Goal: Transaction & Acquisition: Book appointment/travel/reservation

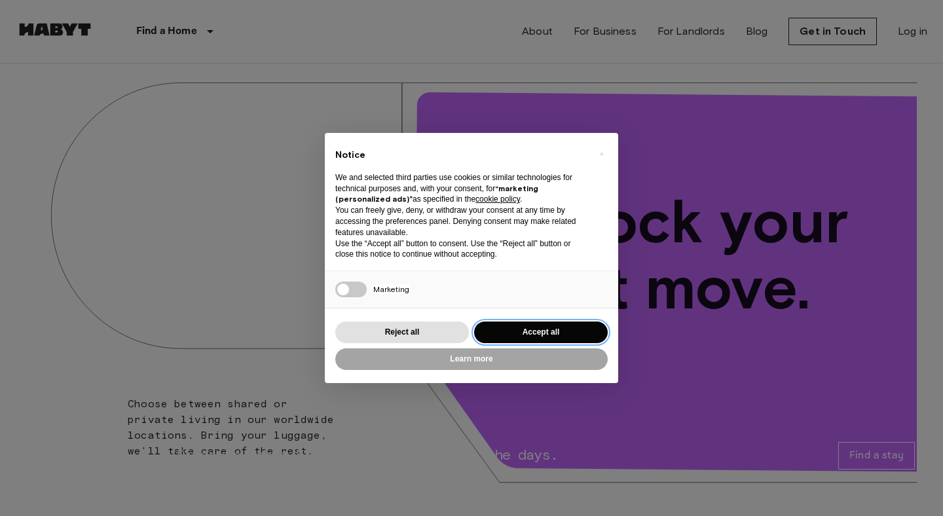
click at [519, 331] on button "Accept all" at bounding box center [541, 333] width 134 height 22
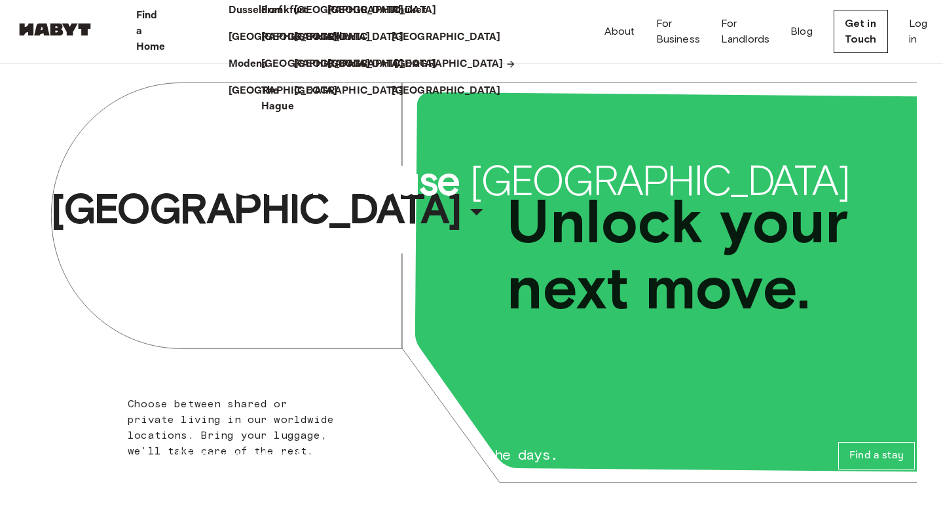
click at [431, 72] on p "[GEOGRAPHIC_DATA]" at bounding box center [448, 64] width 109 height 16
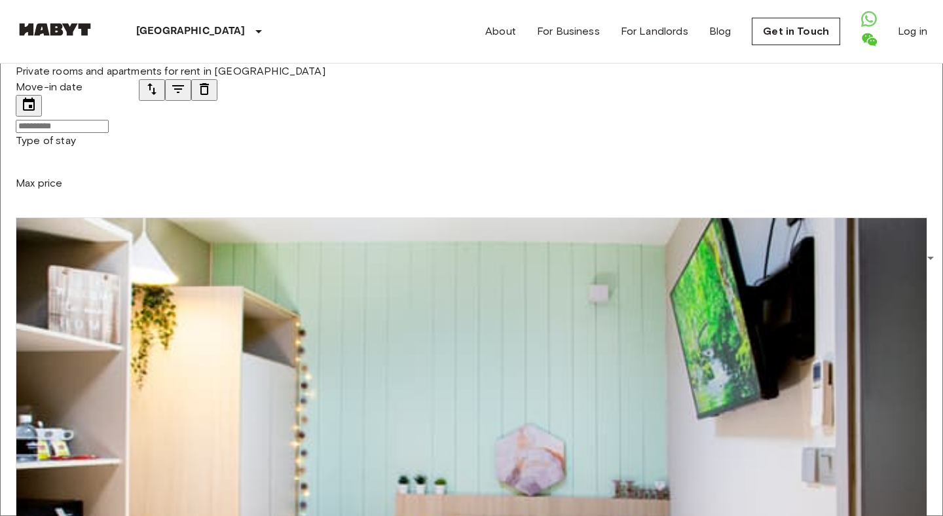
scroll to position [1176, 0]
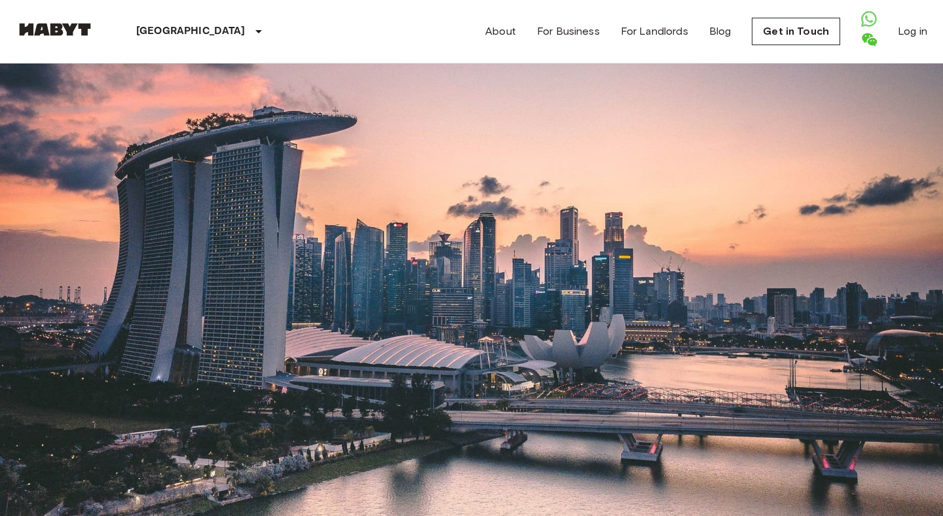
click at [160, 97] on icon "tune" at bounding box center [152, 89] width 16 height 16
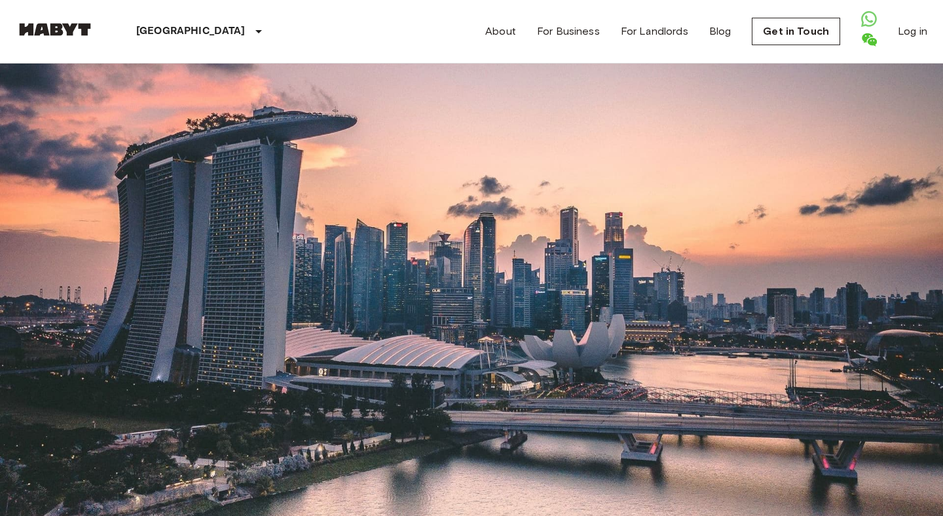
scroll to position [1743, 0]
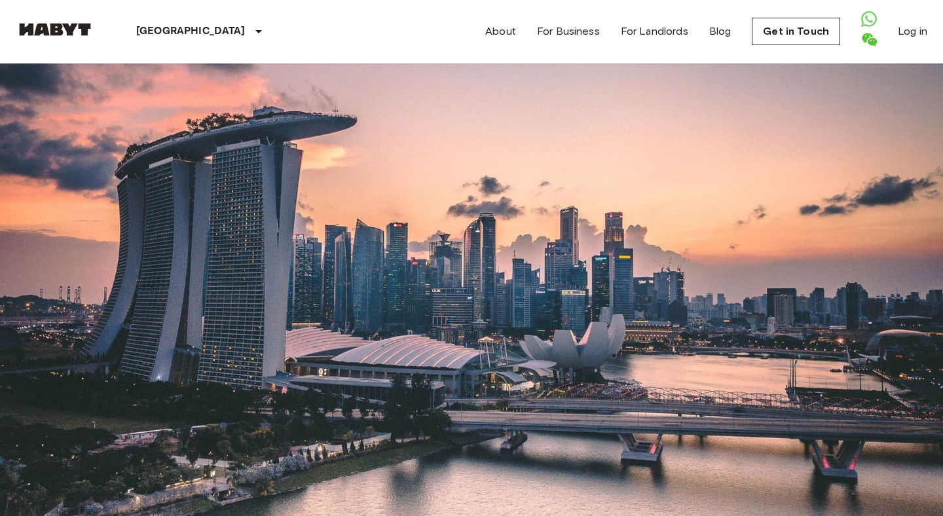
scroll to position [2258, 0]
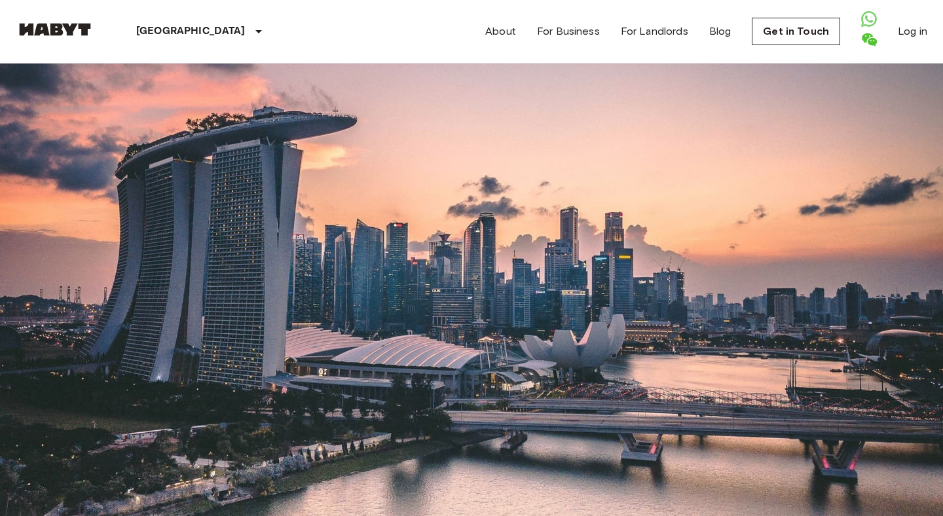
click at [84, 133] on input "Move-in date" at bounding box center [62, 126] width 93 height 13
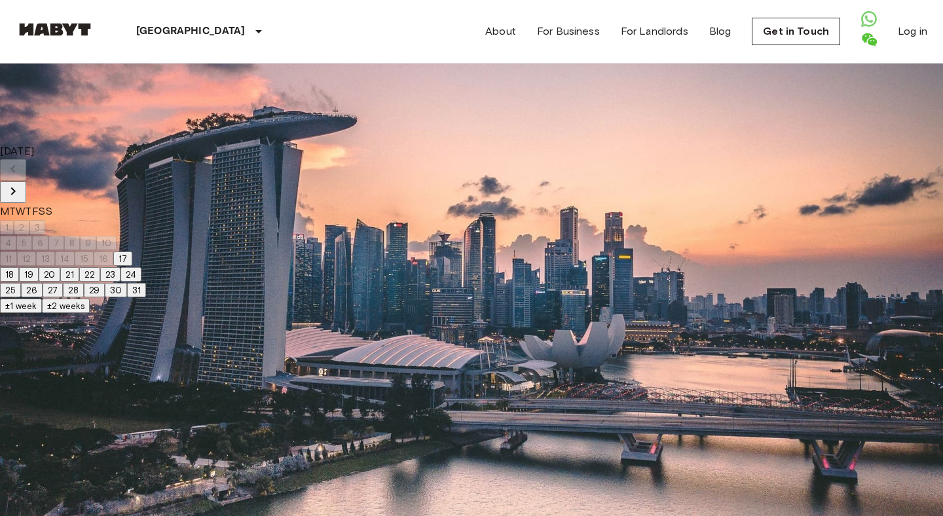
click at [21, 183] on icon "Next month" at bounding box center [13, 191] width 16 height 16
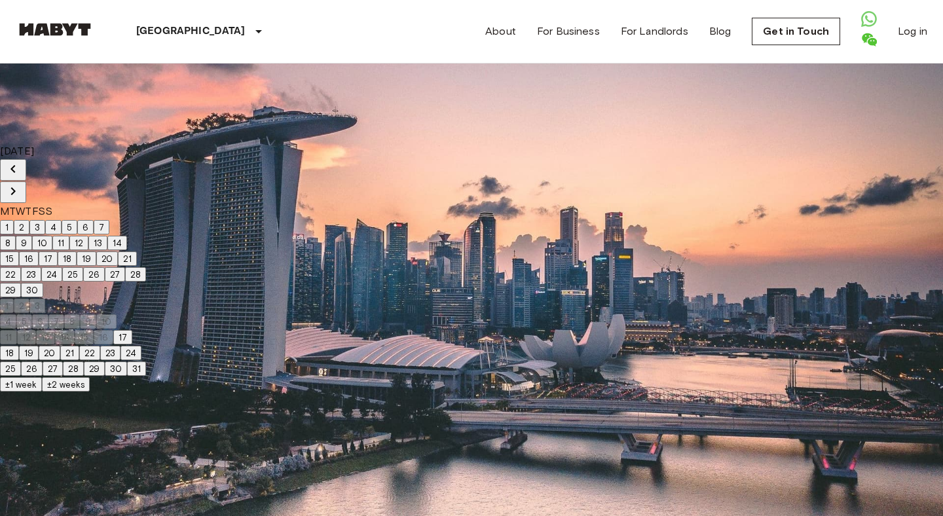
click at [21, 183] on icon "Next month" at bounding box center [13, 191] width 16 height 16
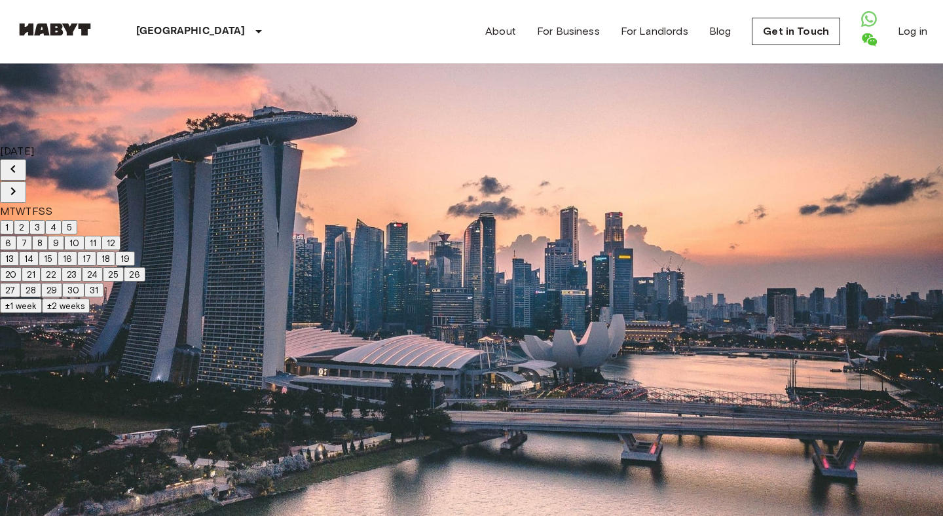
click at [21, 183] on icon "Next month" at bounding box center [13, 191] width 16 height 16
click at [115, 265] on button "17" at bounding box center [105, 259] width 19 height 14
type input "**********"
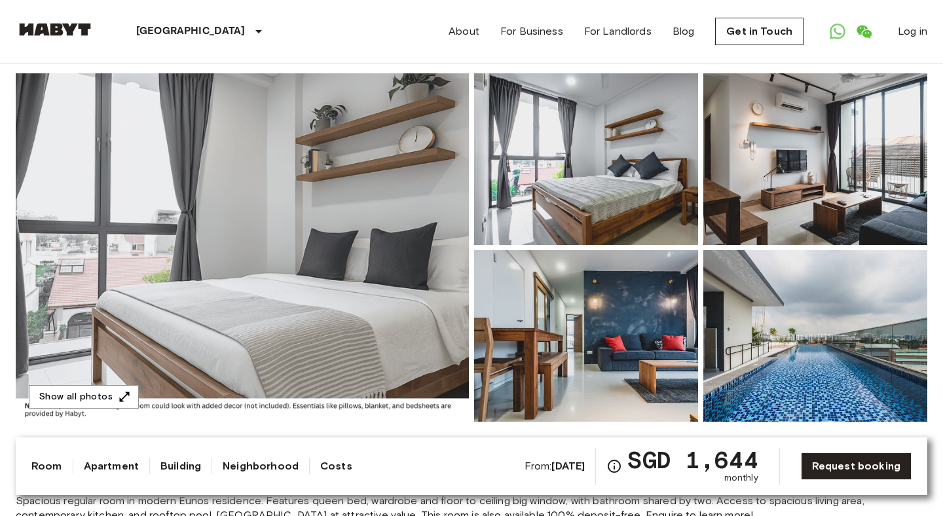
scroll to position [96, 0]
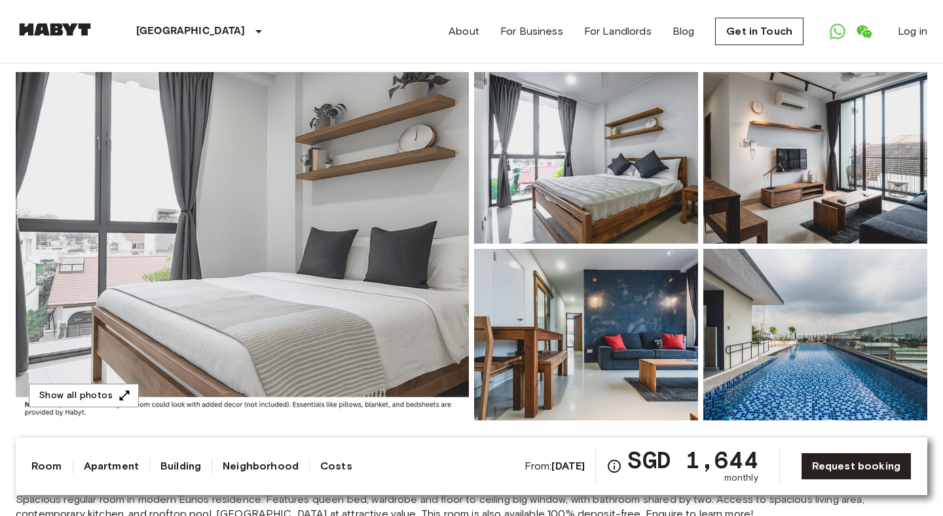
click at [290, 131] on img at bounding box center [242, 246] width 453 height 348
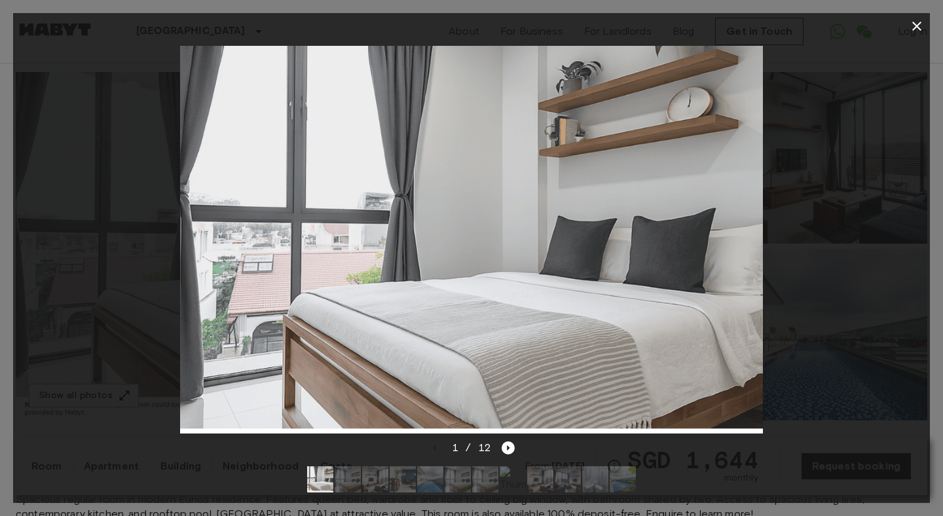
click at [500, 443] on div "1 / 12" at bounding box center [471, 448] width 87 height 16
click at [504, 444] on icon "Next image" at bounding box center [508, 447] width 13 height 13
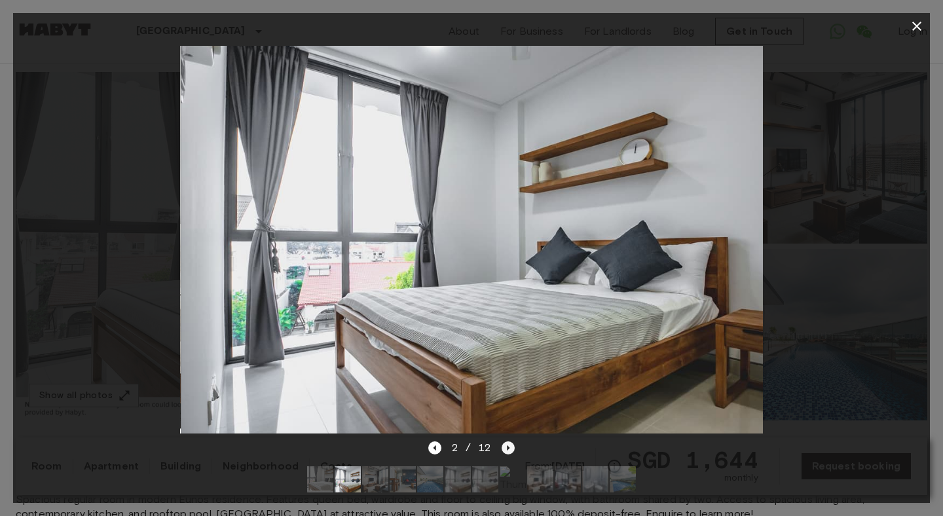
click at [505, 444] on icon "Next image" at bounding box center [508, 447] width 13 height 13
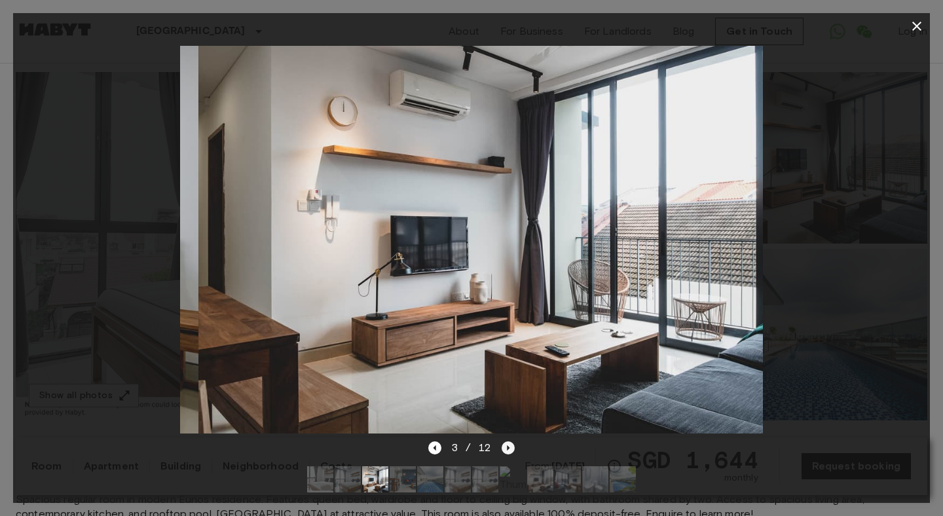
click at [505, 444] on icon "Next image" at bounding box center [508, 447] width 13 height 13
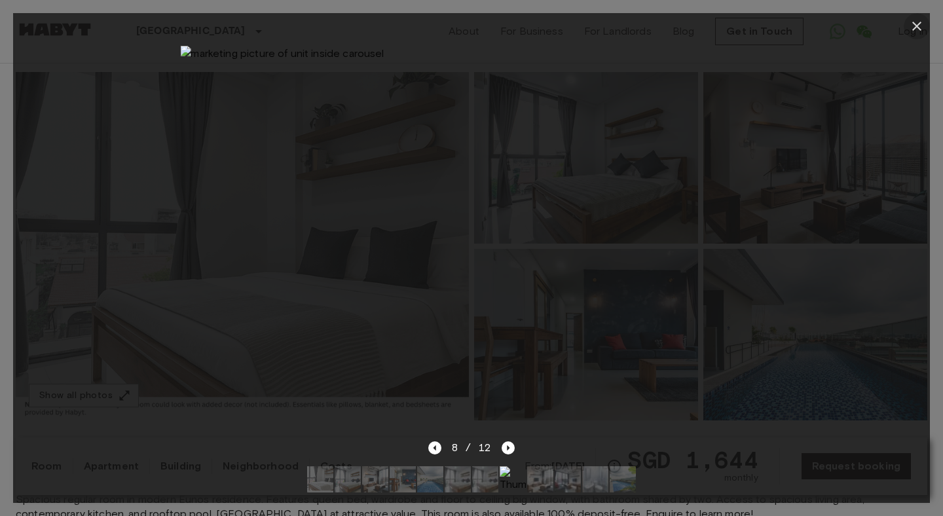
click at [916, 23] on icon "button" at bounding box center [917, 26] width 16 height 16
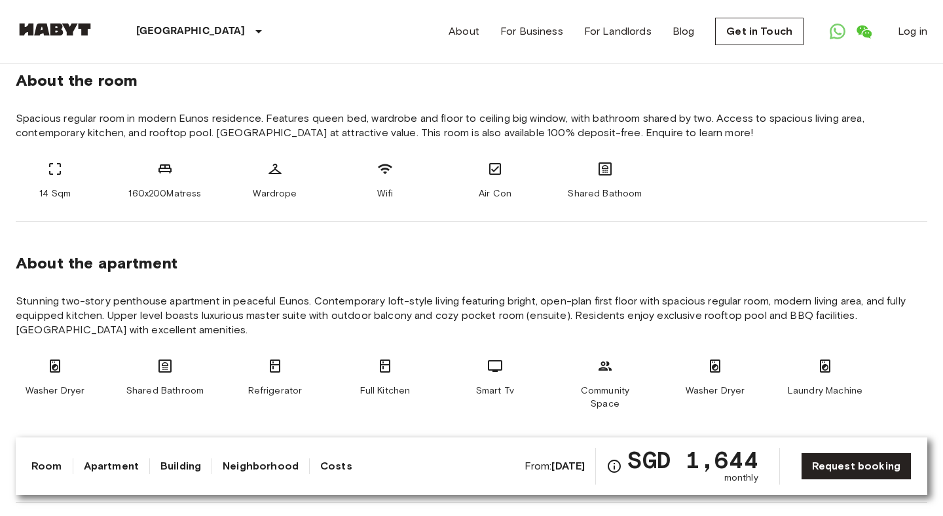
scroll to position [506, 0]
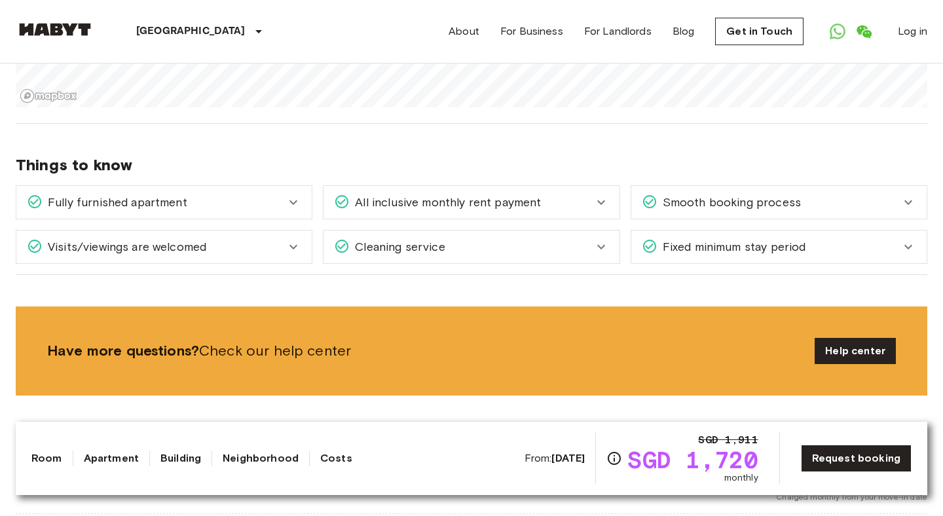
scroll to position [1693, 0]
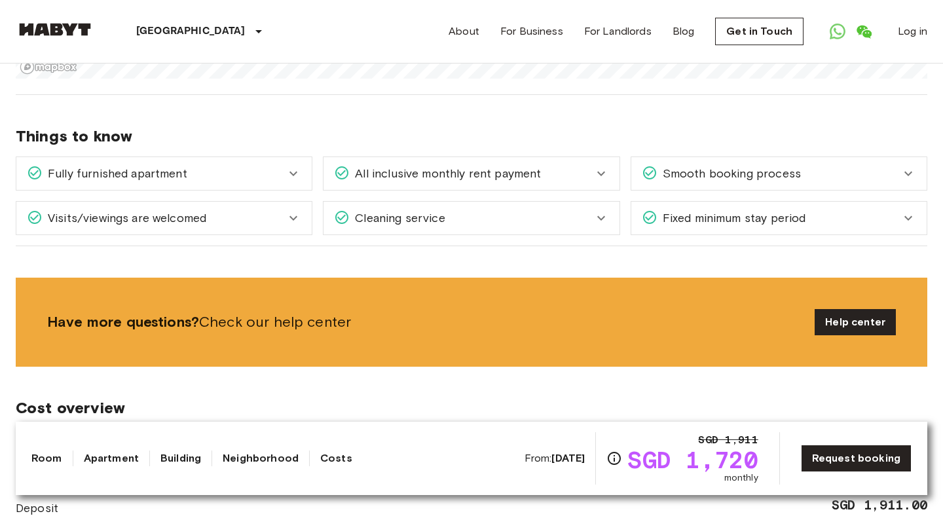
click at [433, 157] on div "All inclusive monthly rent payment" at bounding box center [471, 173] width 295 height 33
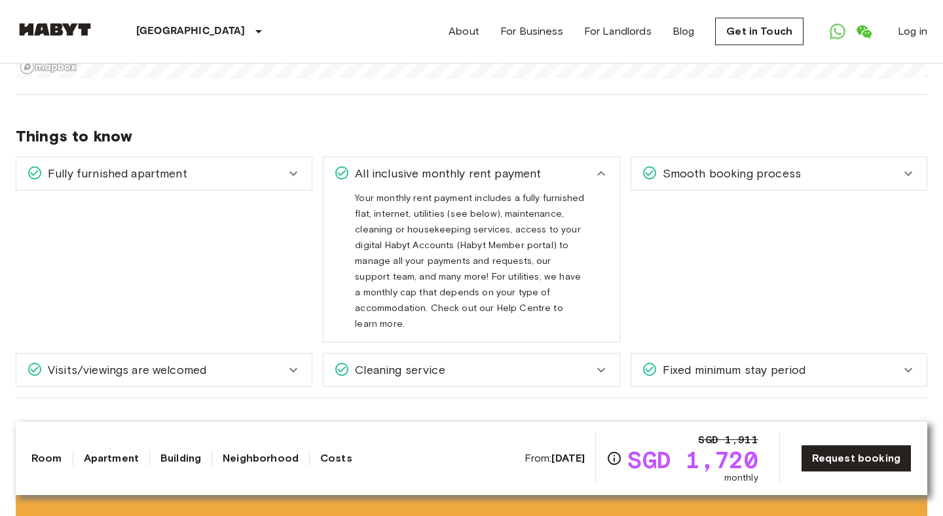
click at [483, 165] on span "All inclusive monthly rent payment" at bounding box center [445, 173] width 191 height 17
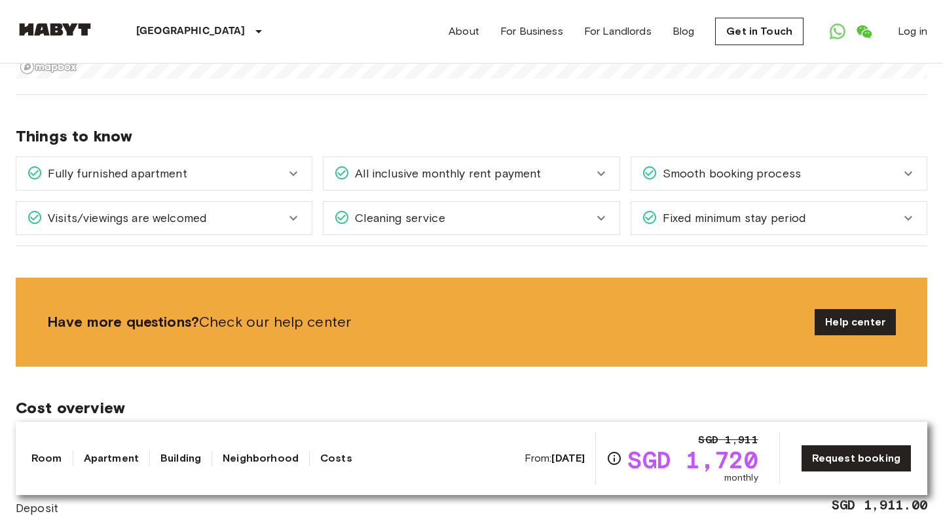
click at [677, 210] on span "Fixed minimum stay period" at bounding box center [732, 218] width 149 height 17
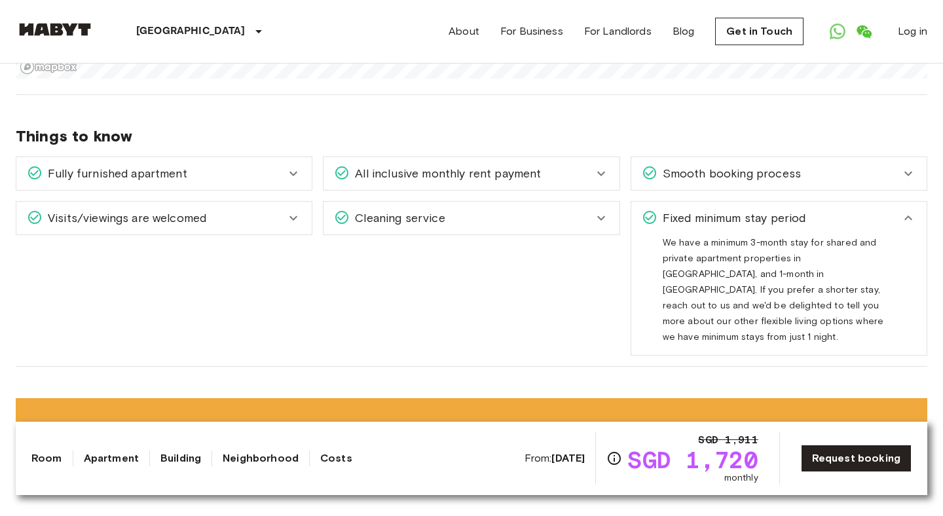
click at [677, 210] on span "Fixed minimum stay period" at bounding box center [732, 218] width 149 height 17
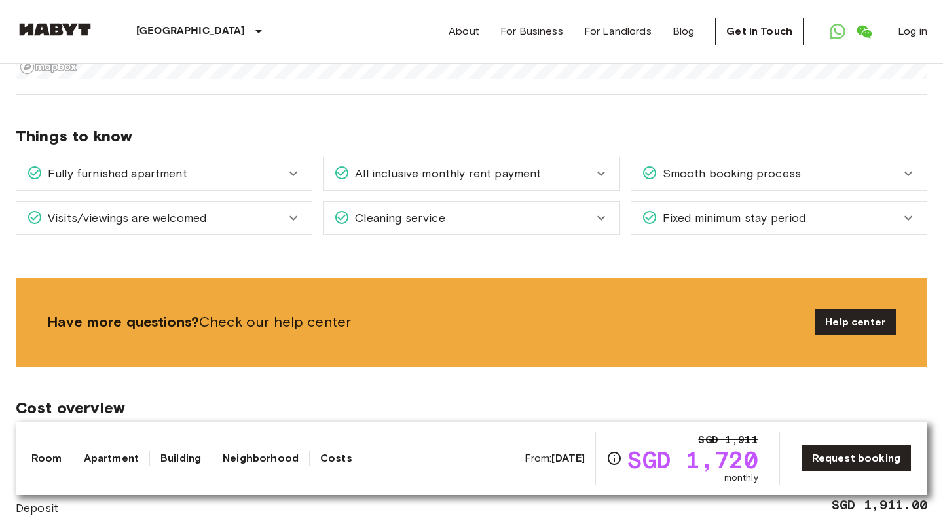
click at [546, 210] on div "Cleaning service" at bounding box center [463, 218] width 259 height 17
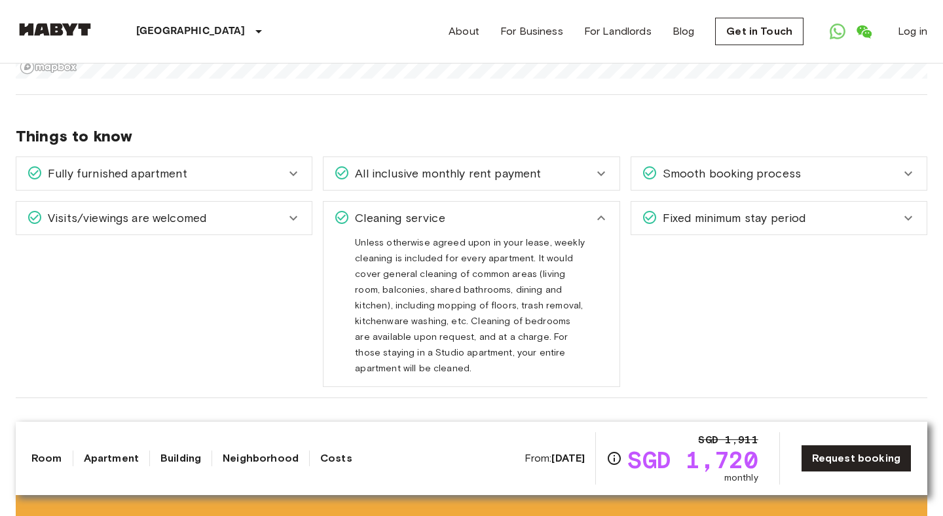
click at [546, 210] on div "Cleaning service" at bounding box center [463, 218] width 259 height 17
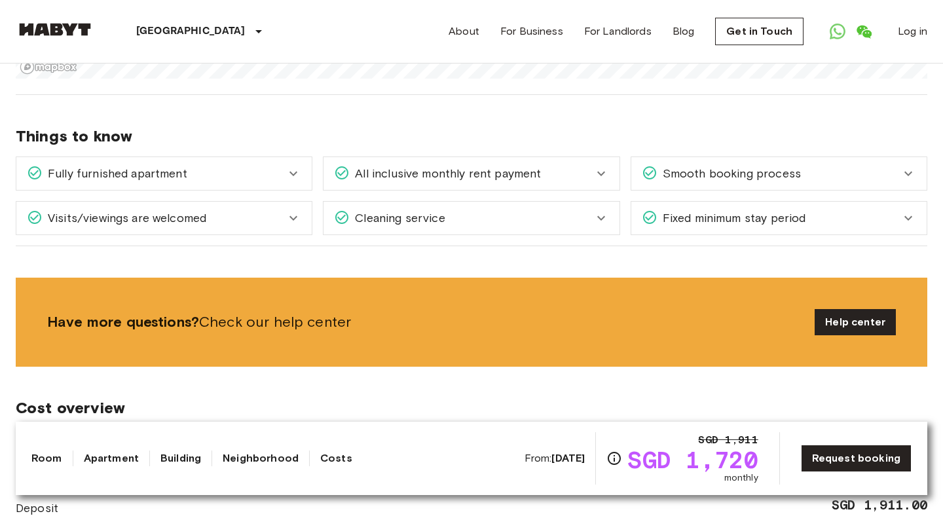
click at [274, 202] on div "Visits/viewings are welcomed" at bounding box center [163, 218] width 295 height 33
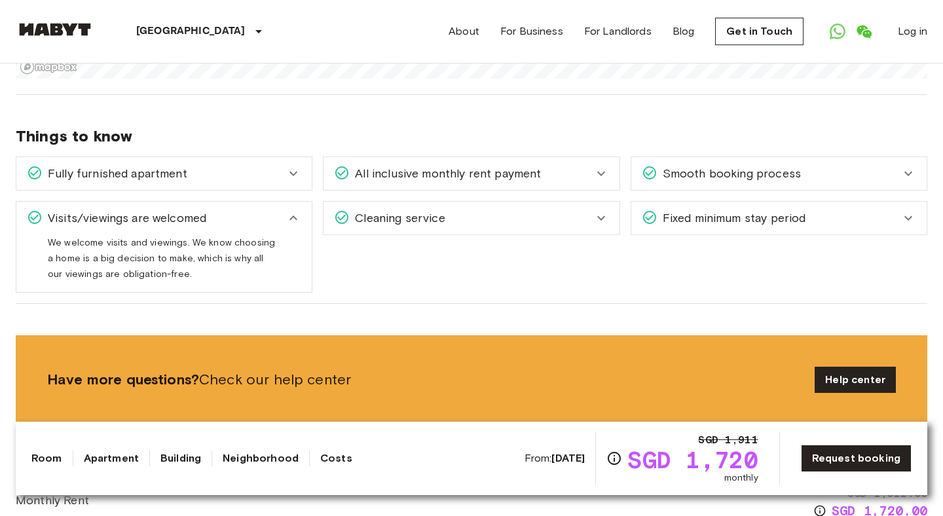
click at [274, 202] on div "Visits/viewings are welcomed" at bounding box center [163, 218] width 295 height 33
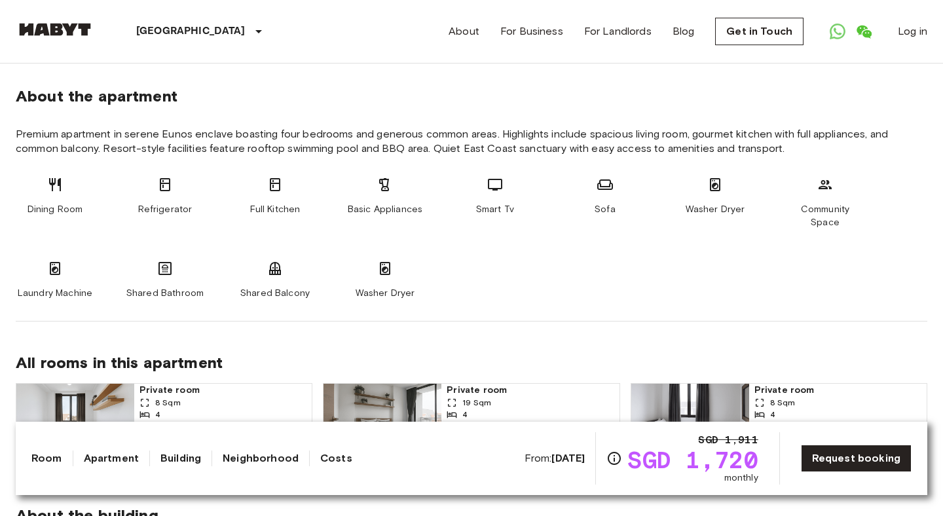
scroll to position [0, 0]
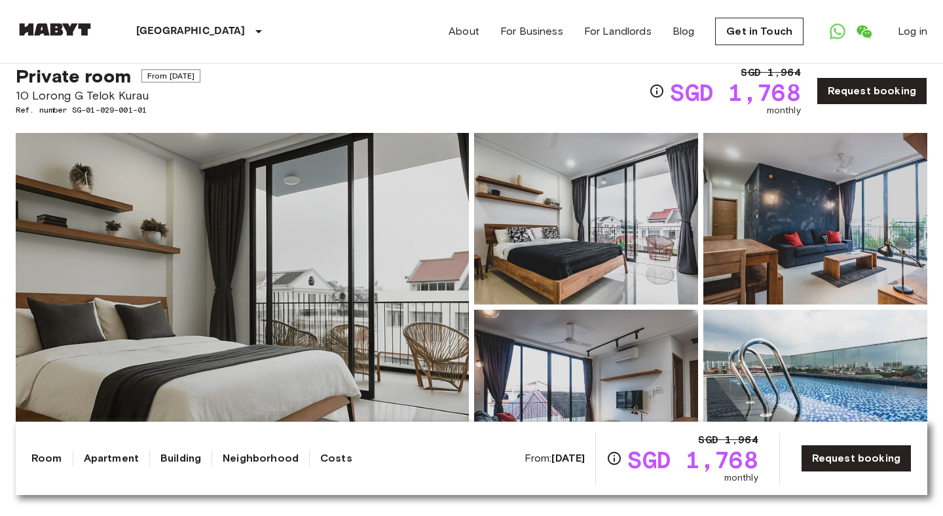
scroll to position [56, 0]
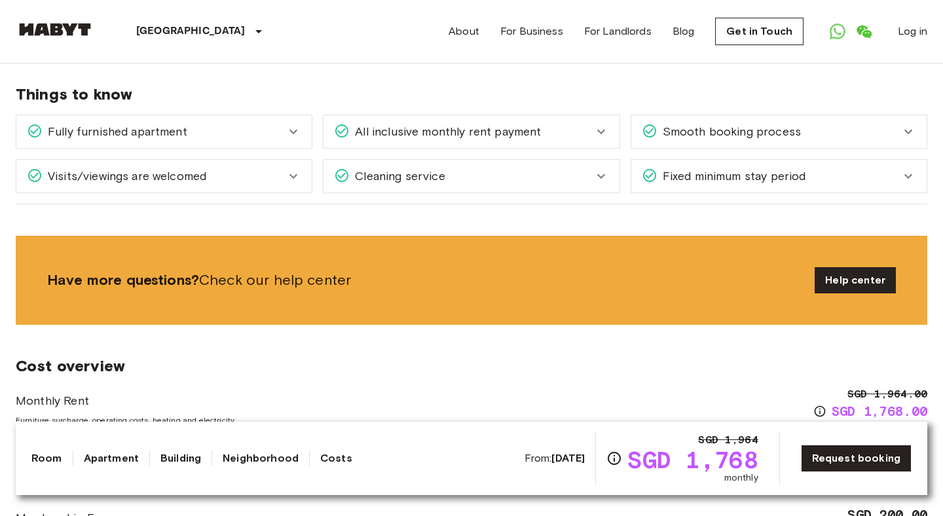
scroll to position [1748, 0]
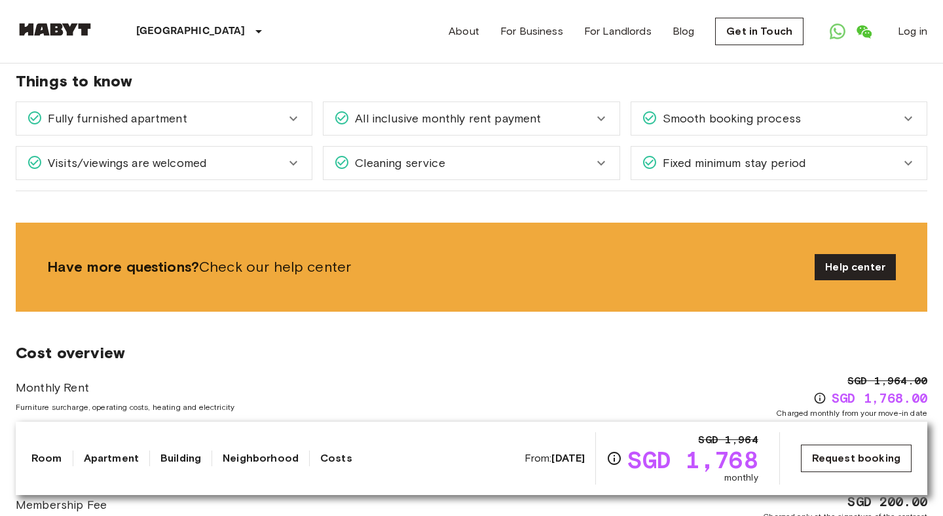
click at [838, 458] on link "Request booking" at bounding box center [856, 459] width 111 height 28
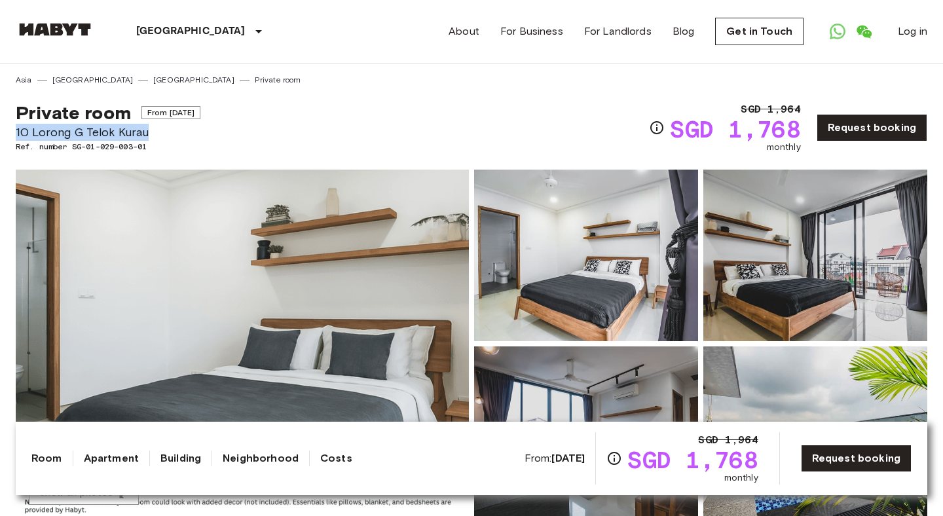
drag, startPoint x: 15, startPoint y: 131, endPoint x: 166, endPoint y: 132, distance: 151.3
copy span "10 Lorong G Telok Kurau"
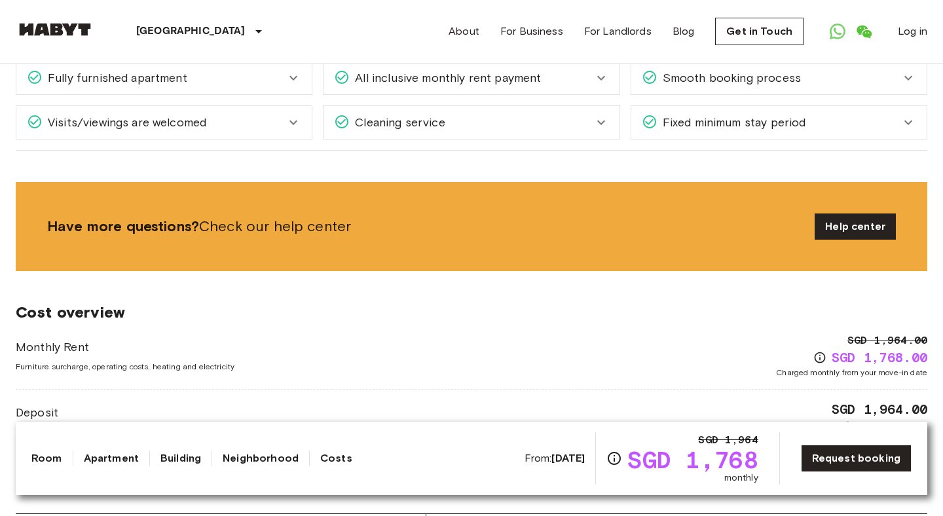
scroll to position [1806, 0]
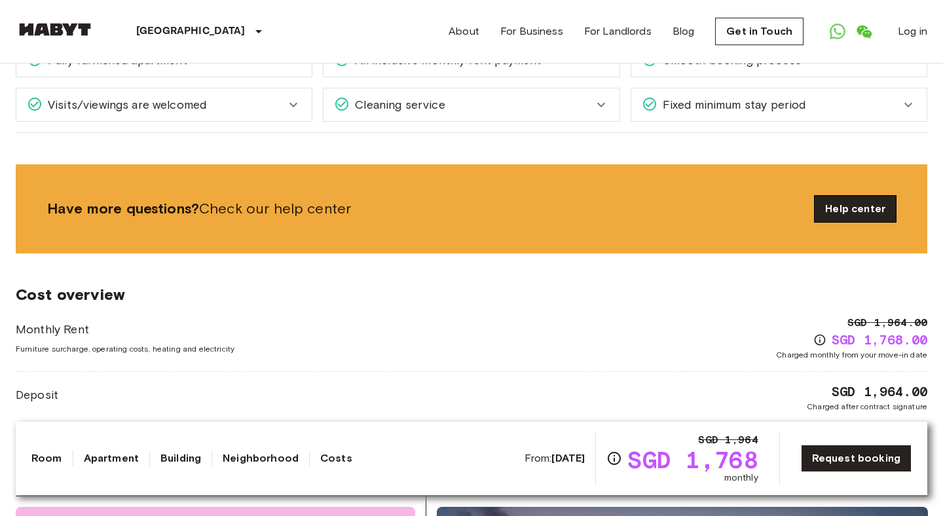
click at [852, 196] on link "Help center" at bounding box center [855, 209] width 81 height 26
